Goal: Task Accomplishment & Management: Manage account settings

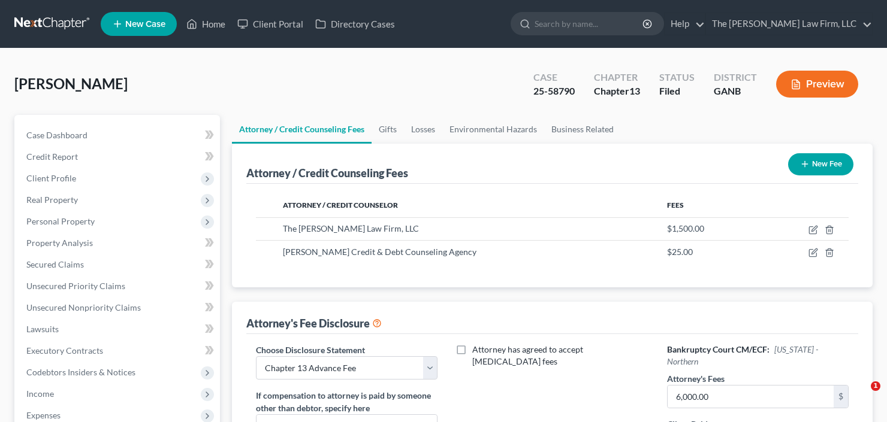
select select "2"
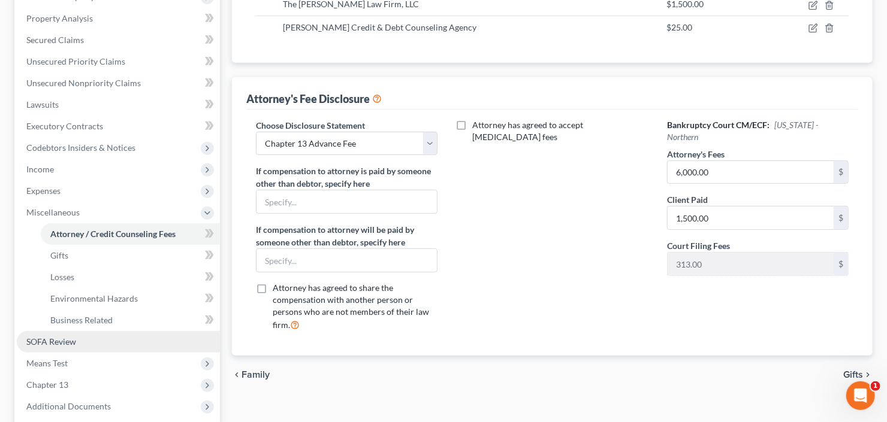
scroll to position [342, 0]
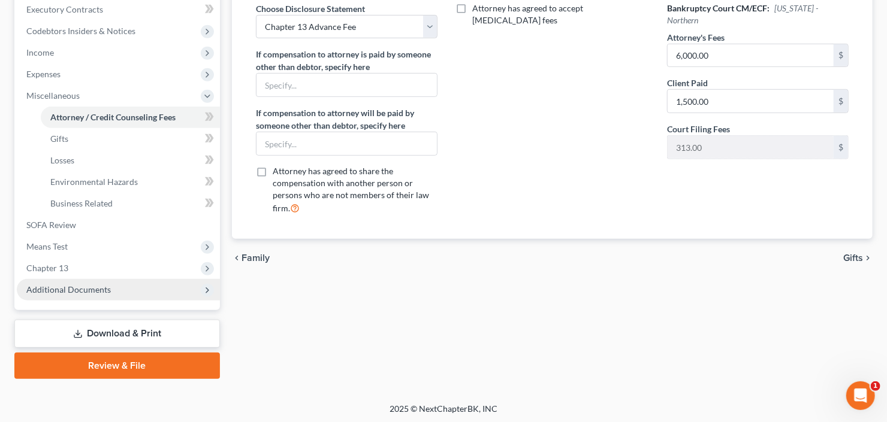
click at [90, 290] on span "Additional Documents" at bounding box center [68, 290] width 84 height 10
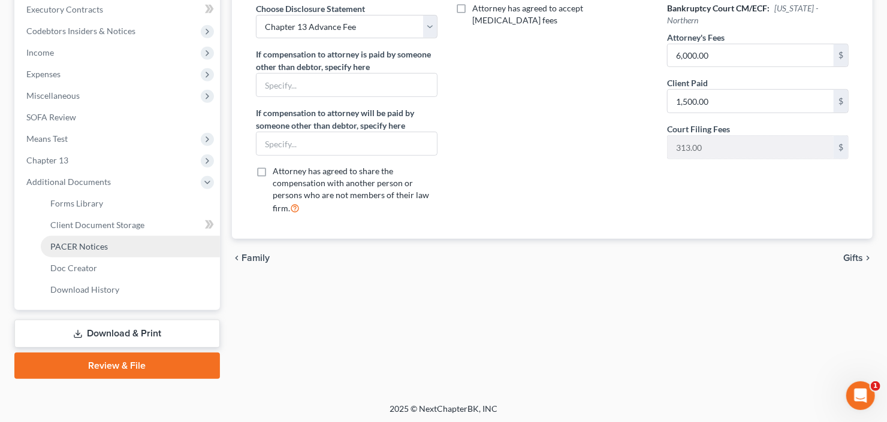
click at [107, 250] on link "PACER Notices" at bounding box center [130, 247] width 179 height 22
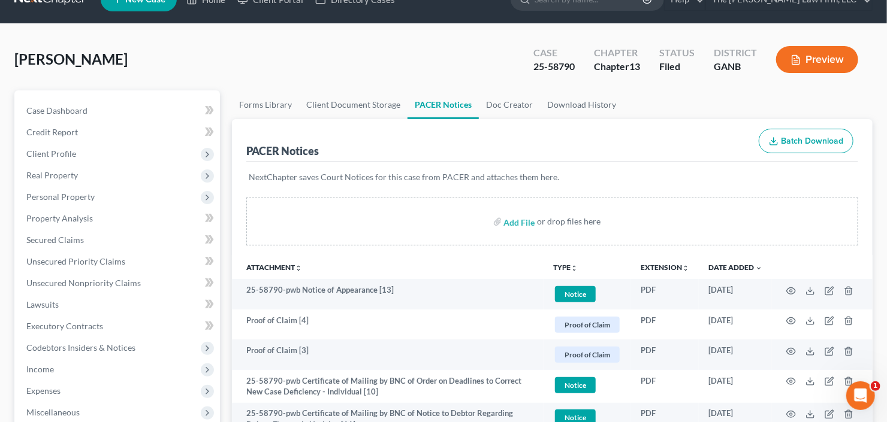
scroll to position [96, 0]
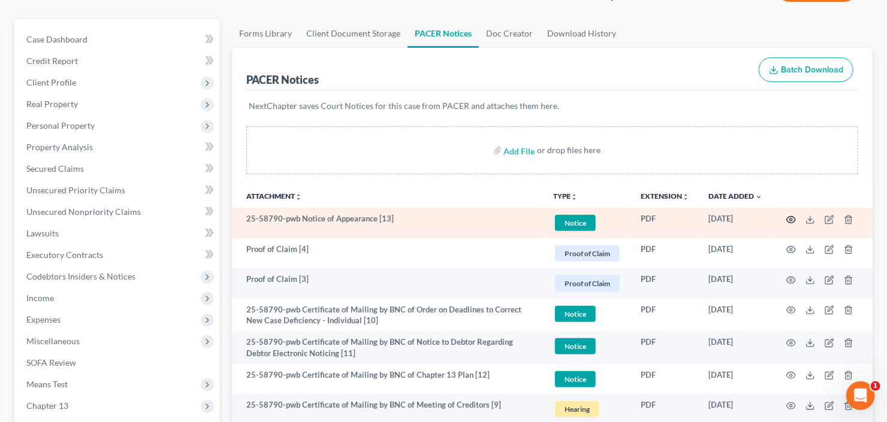
click at [790, 220] on icon "button" at bounding box center [791, 220] width 10 height 10
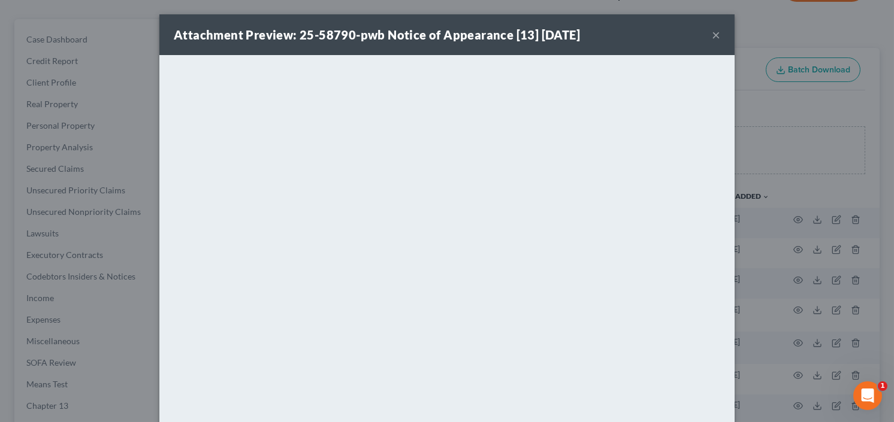
click at [715, 28] on button "×" at bounding box center [716, 35] width 8 height 14
